Goal: Navigation & Orientation: Find specific page/section

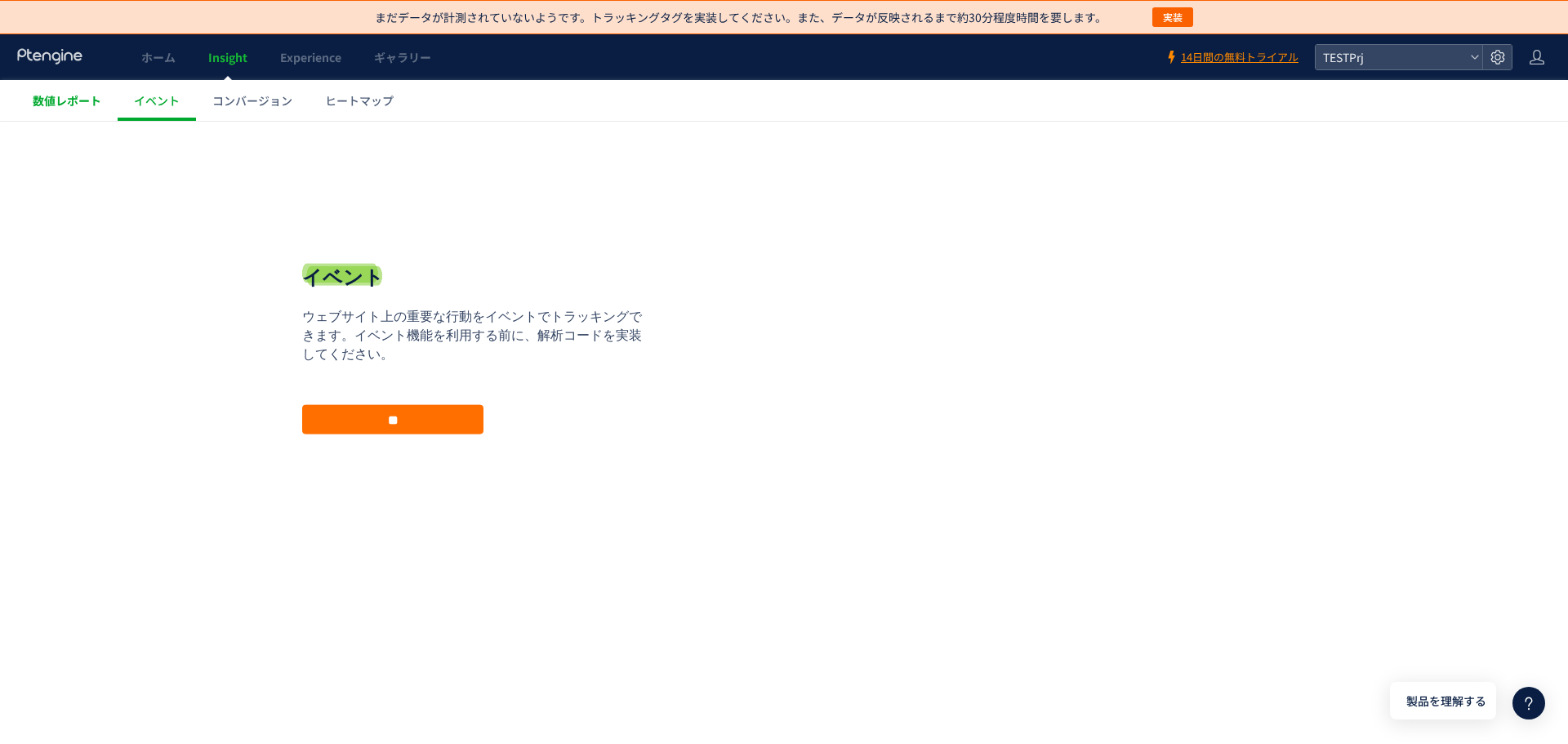
click at [90, 114] on link "数値レポート" at bounding box center [67, 101] width 102 height 41
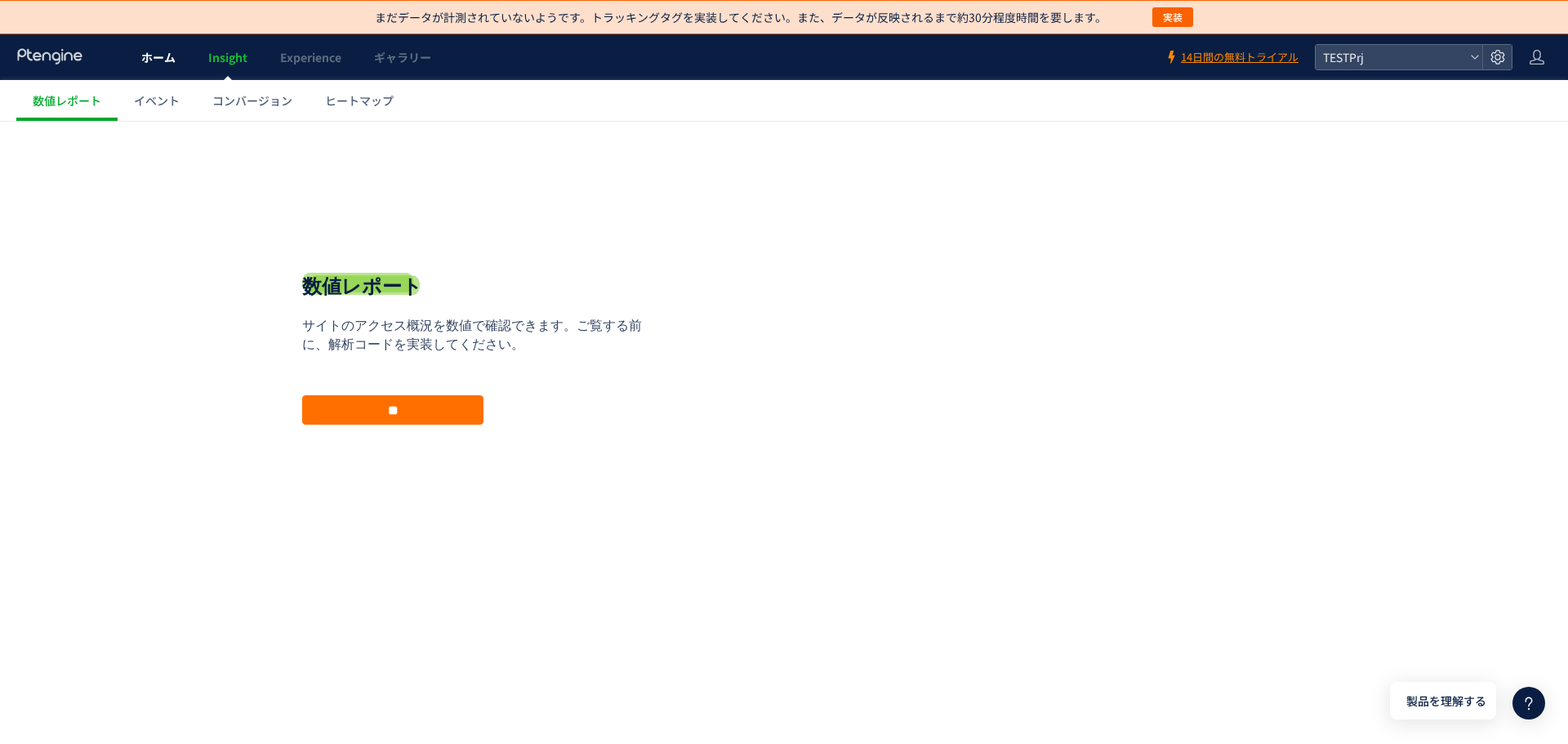
click at [161, 66] on link "ホーム" at bounding box center [158, 56] width 67 height 45
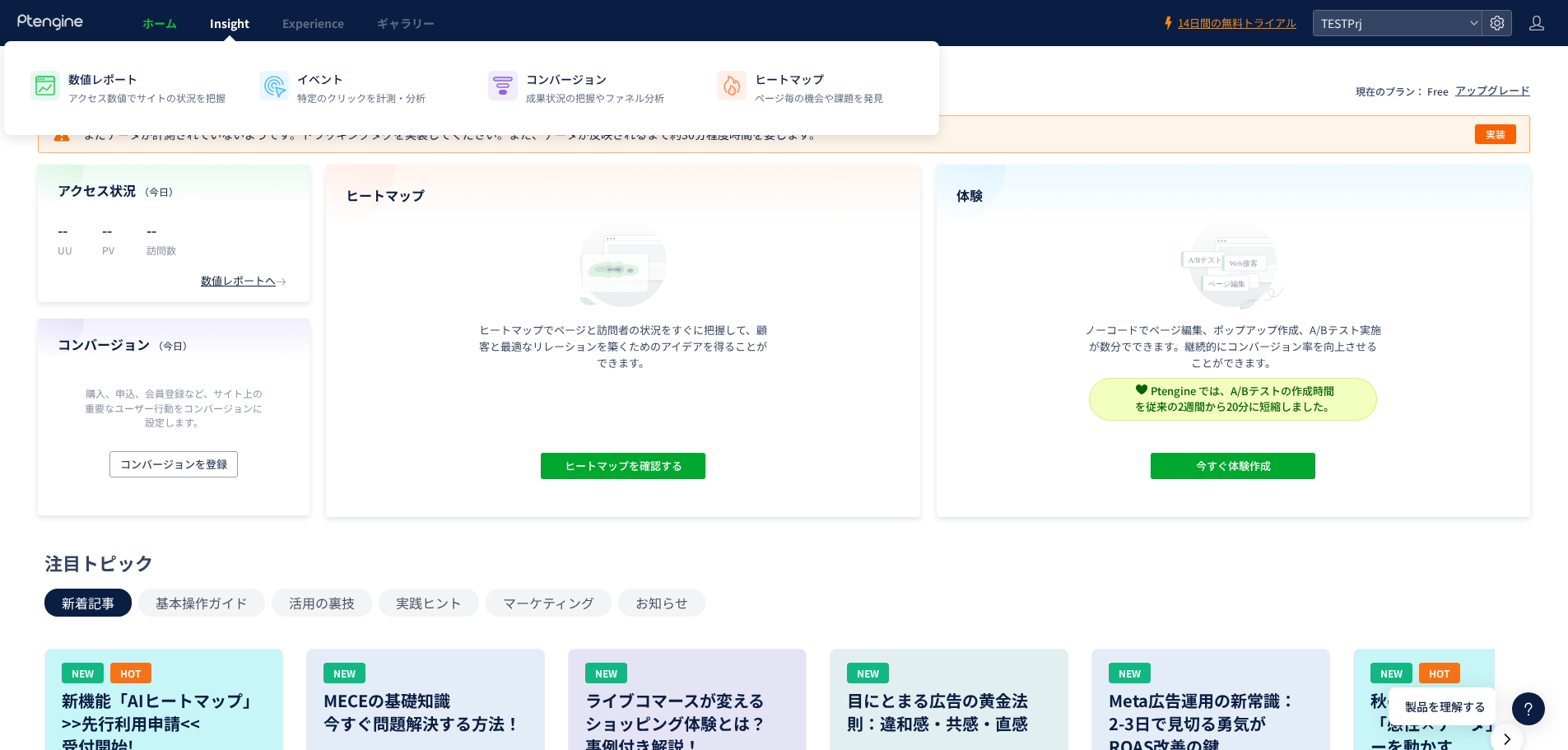
click at [234, 35] on link "Insight" at bounding box center [229, 22] width 72 height 46
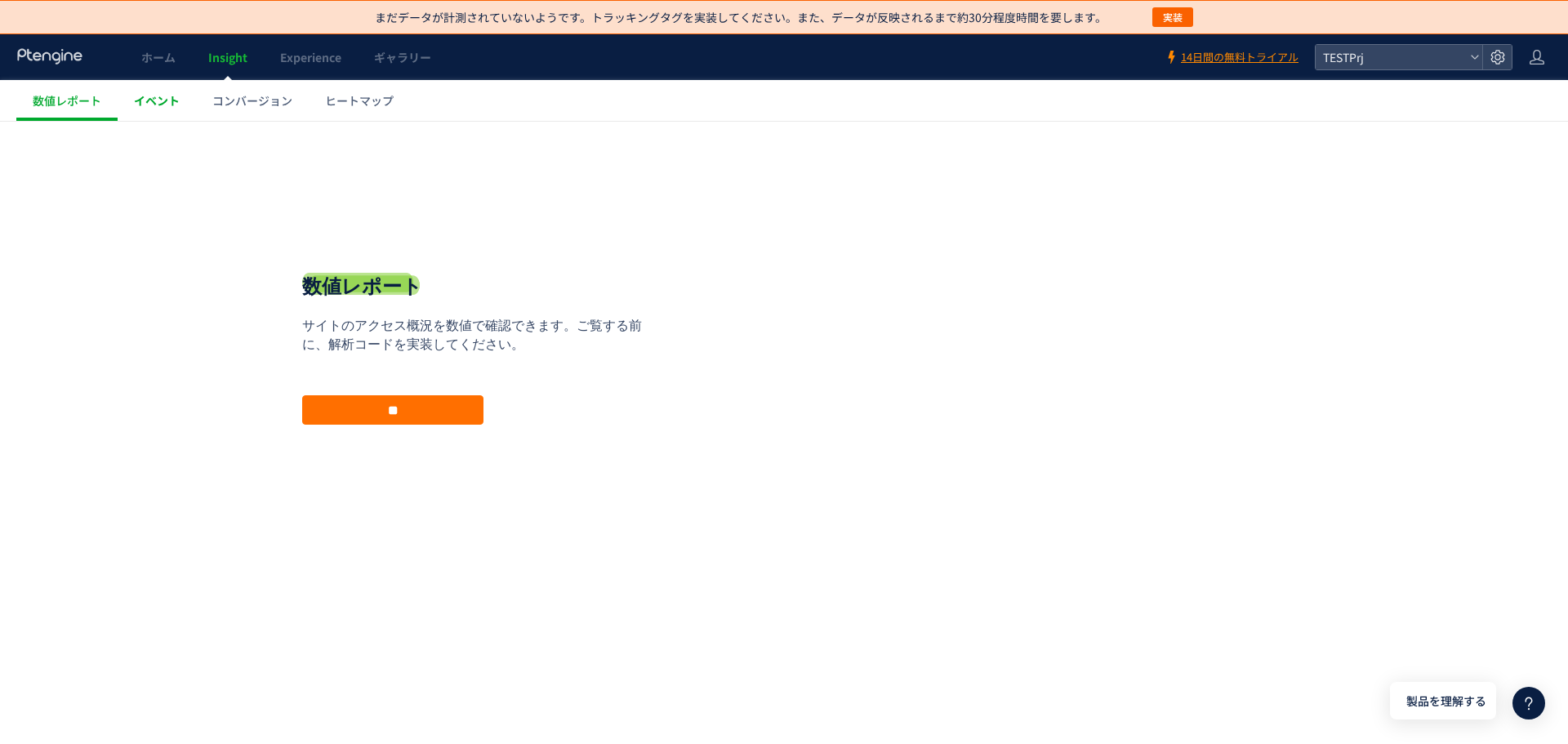
click at [166, 104] on span "イベント" at bounding box center [156, 100] width 45 height 16
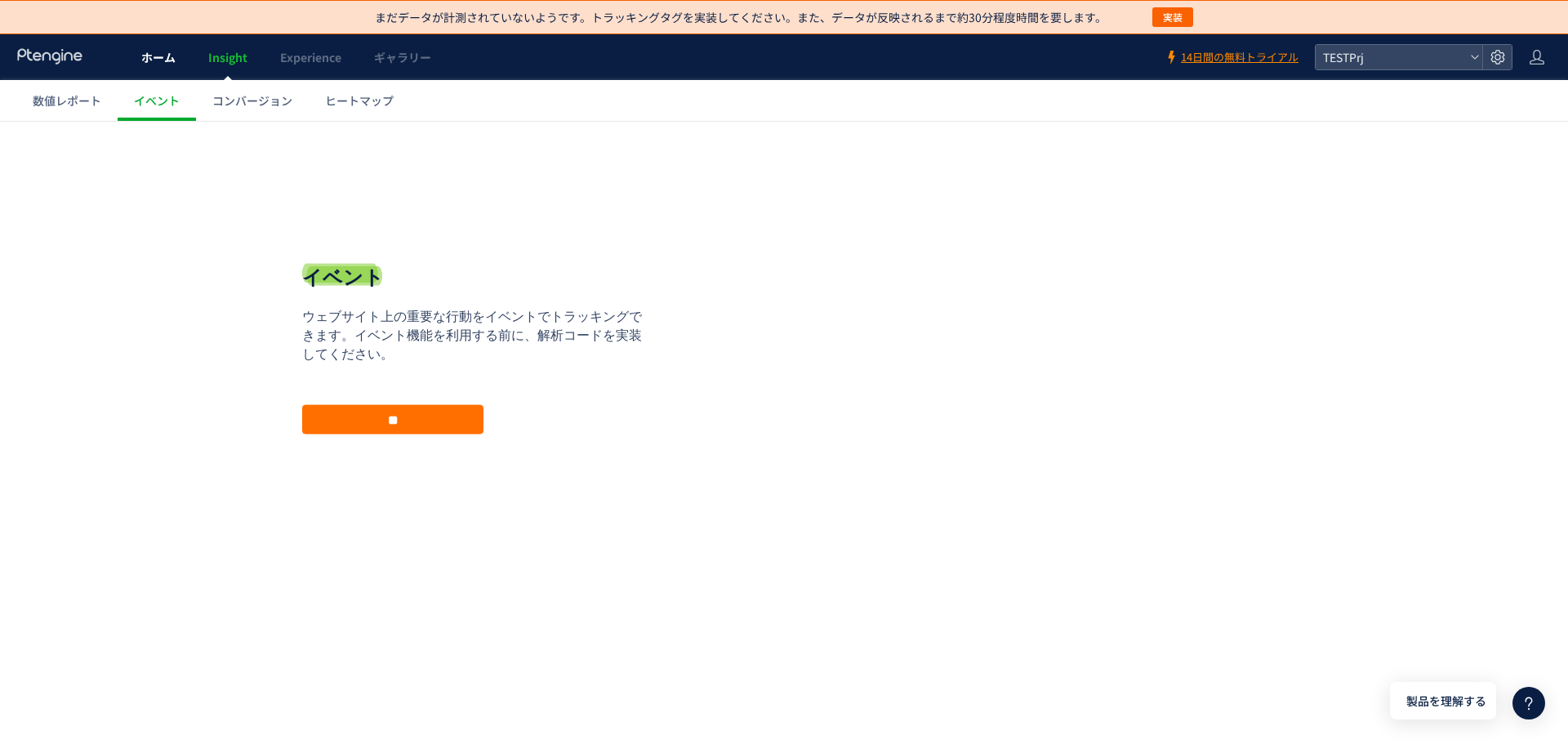
click at [171, 52] on span "ホーム" at bounding box center [158, 57] width 34 height 16
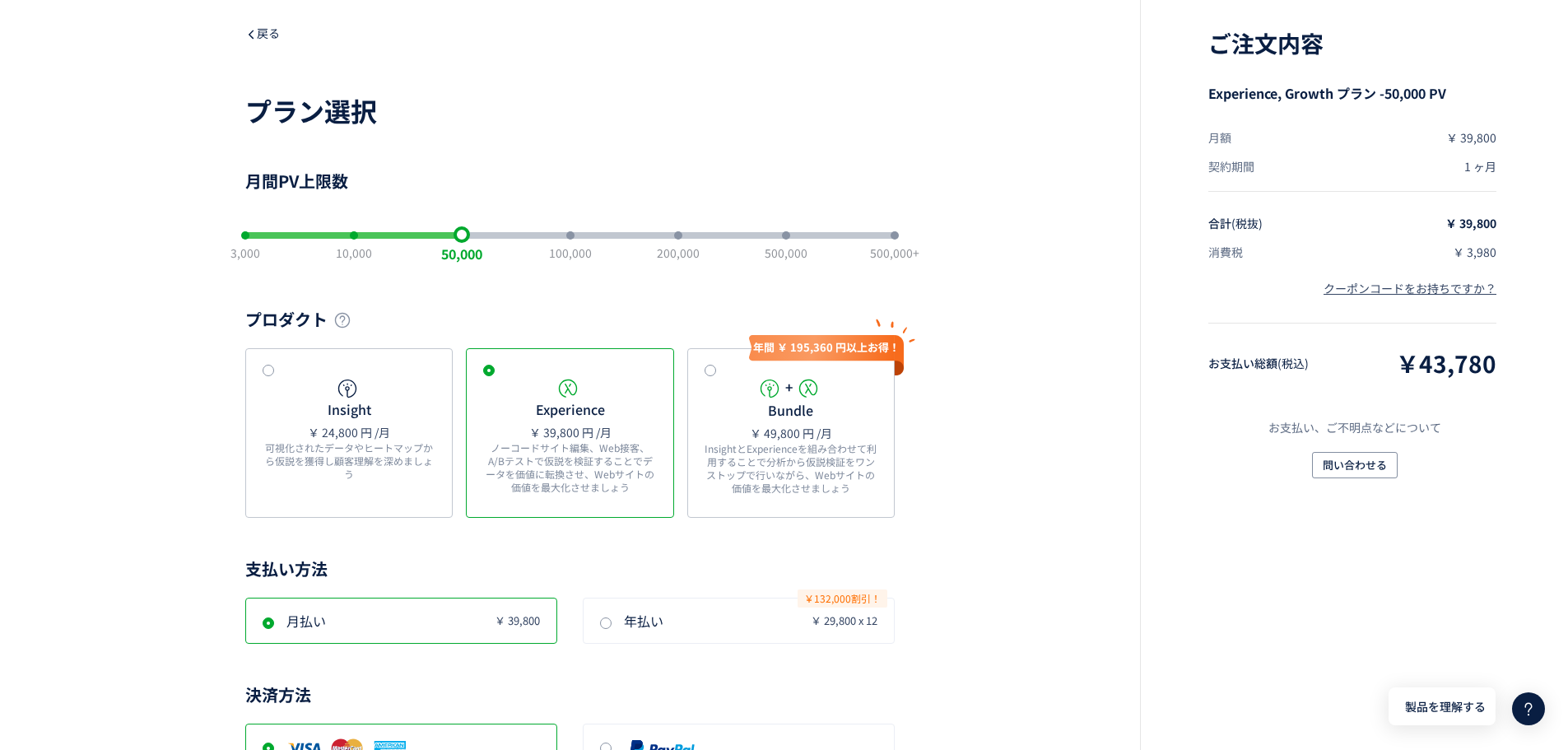
click at [250, 39] on icon at bounding box center [251, 35] width 12 height 12
